Goal: Task Accomplishment & Management: Use online tool/utility

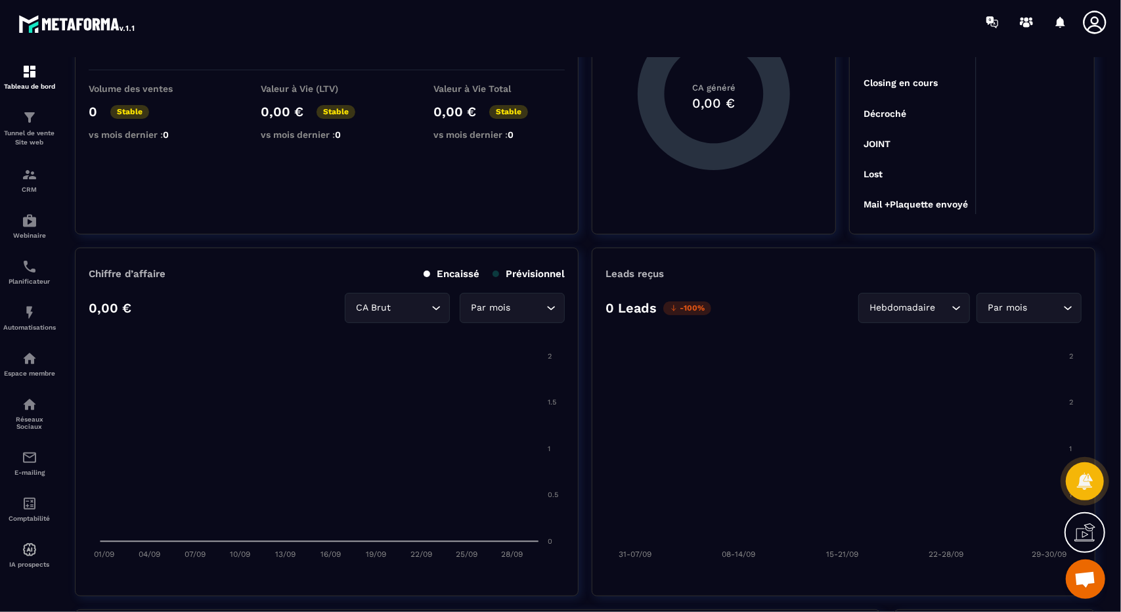
scroll to position [175, 0]
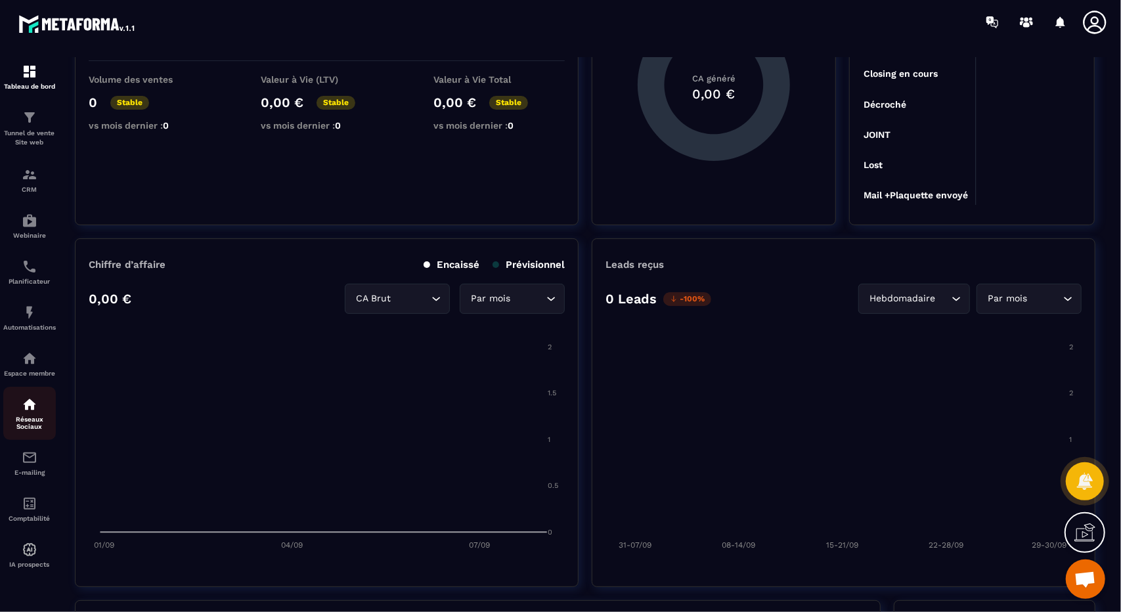
click at [26, 417] on div "Réseaux Sociaux" at bounding box center [29, 413] width 53 height 33
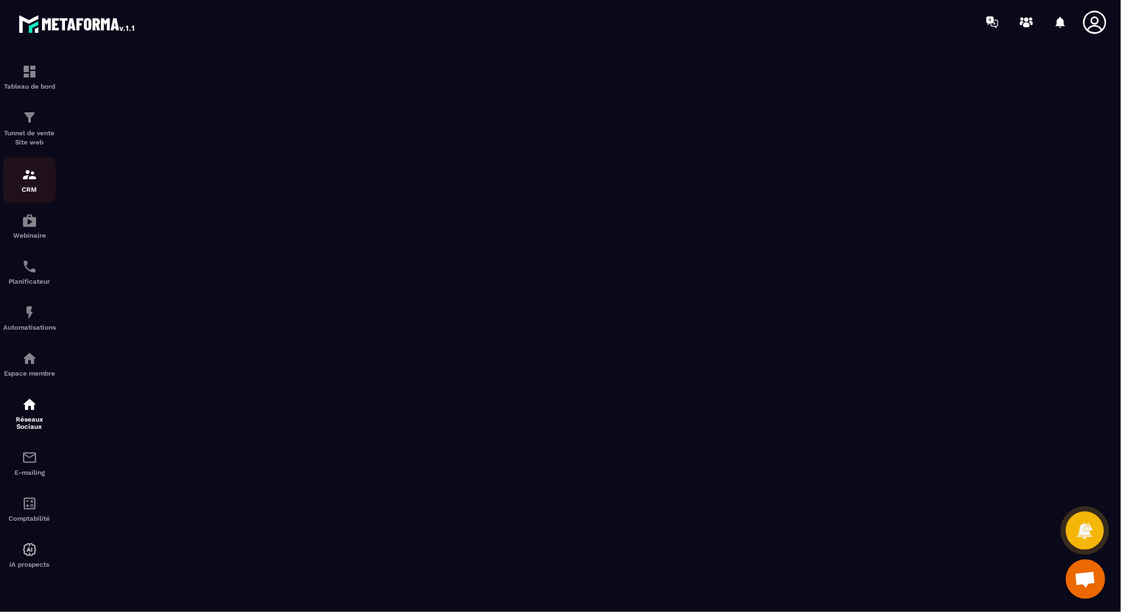
click at [32, 183] on div "CRM" at bounding box center [29, 180] width 53 height 26
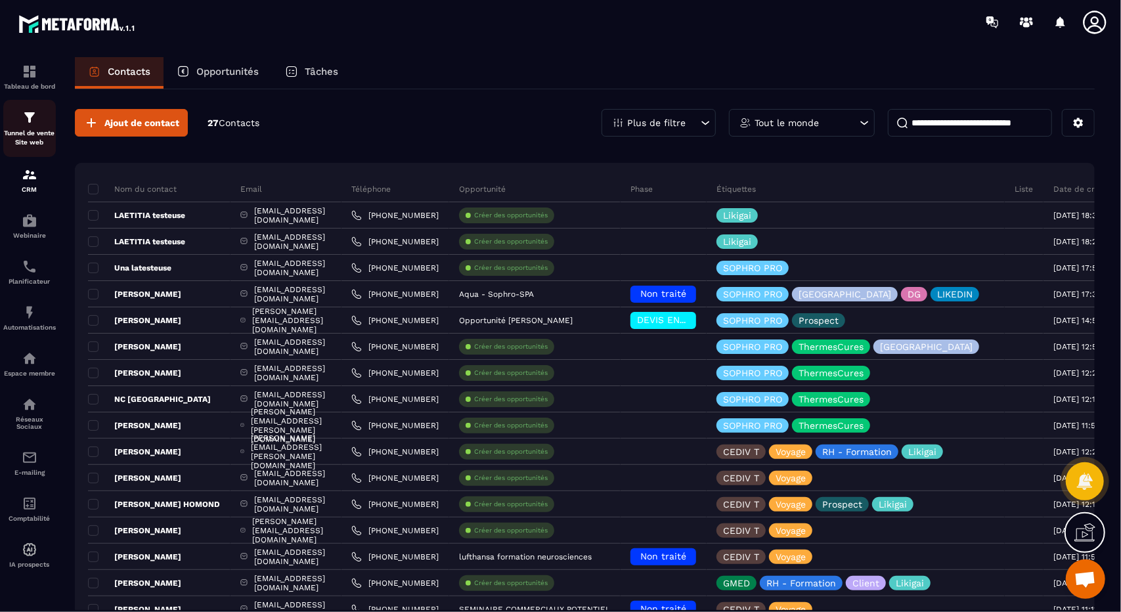
click at [32, 137] on p "Tunnel de vente Site web" at bounding box center [29, 138] width 53 height 18
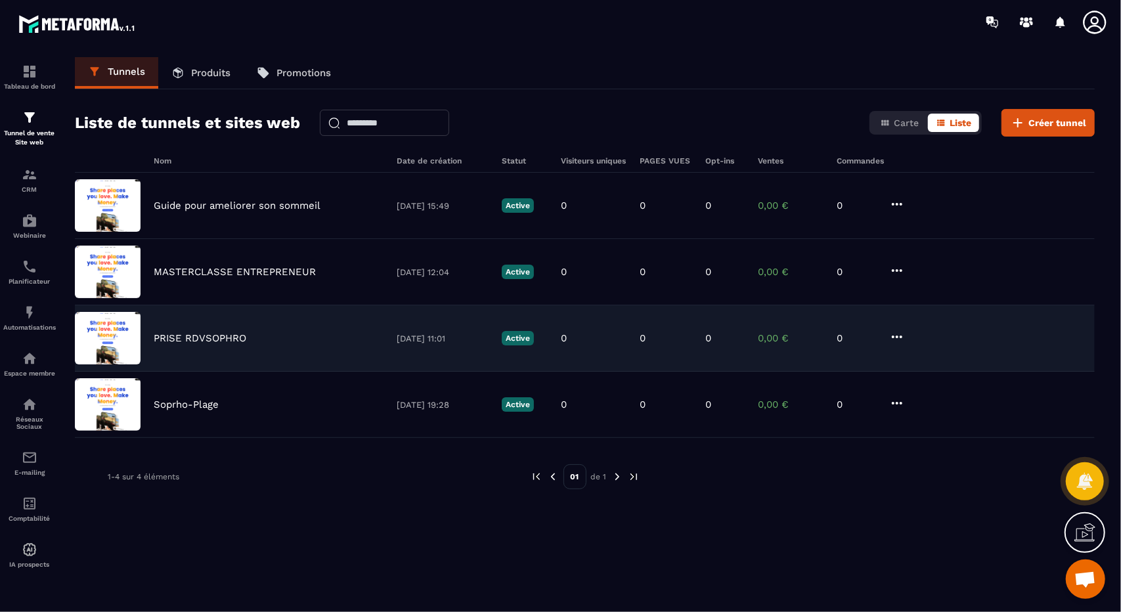
click at [119, 344] on img at bounding box center [108, 338] width 66 height 53
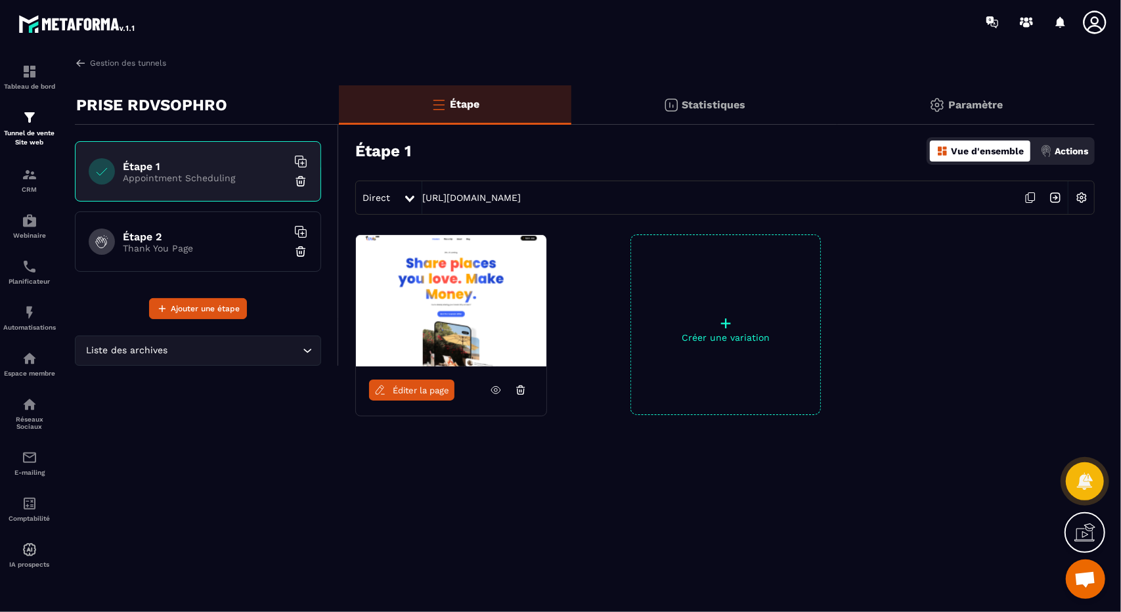
click at [431, 388] on span "Éditer la page" at bounding box center [421, 391] width 56 height 10
